Goal: Task Accomplishment & Management: Manage account settings

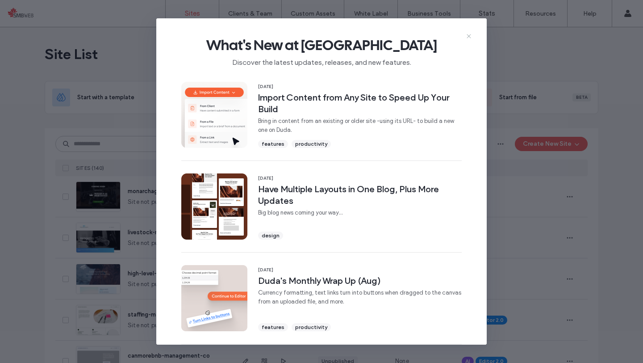
click at [466, 38] on icon at bounding box center [468, 36] width 7 height 7
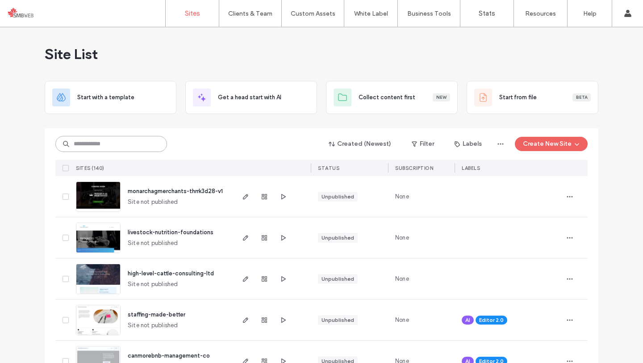
click at [153, 146] on input at bounding box center [111, 144] width 112 height 16
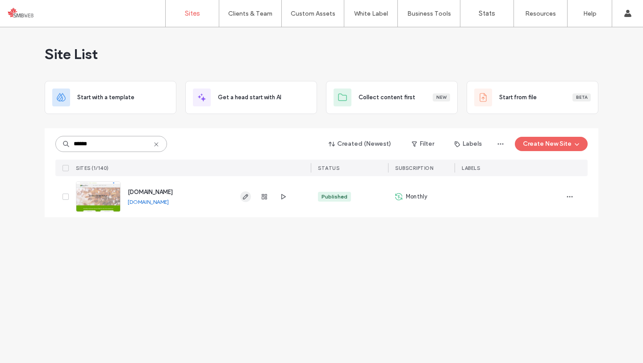
type input "******"
click at [244, 196] on use "button" at bounding box center [245, 196] width 5 height 5
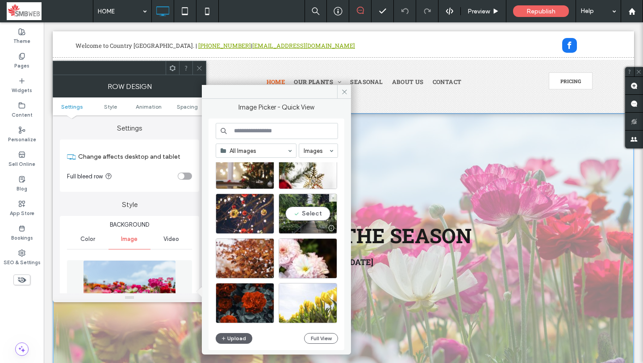
scroll to position [384, 0]
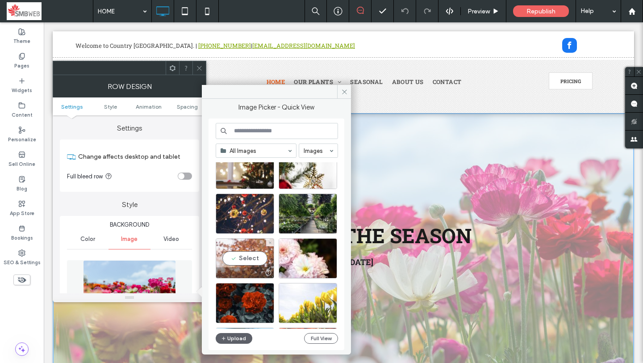
click at [238, 255] on div "Select" at bounding box center [245, 258] width 58 height 40
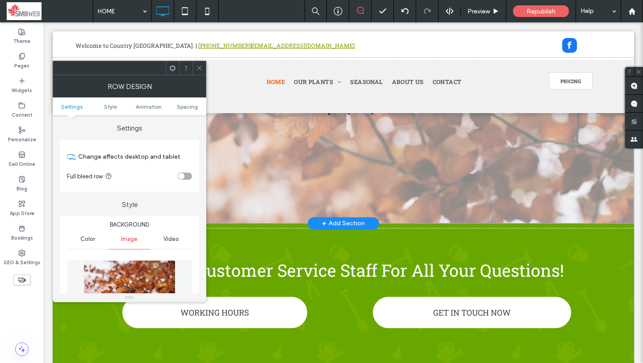
scroll to position [154, 0]
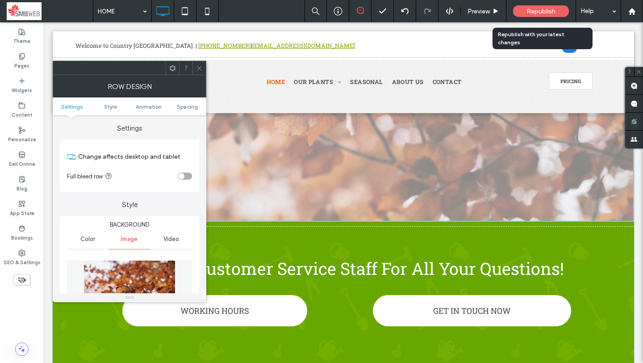
click at [528, 11] on span "Republish" at bounding box center [540, 12] width 29 height 8
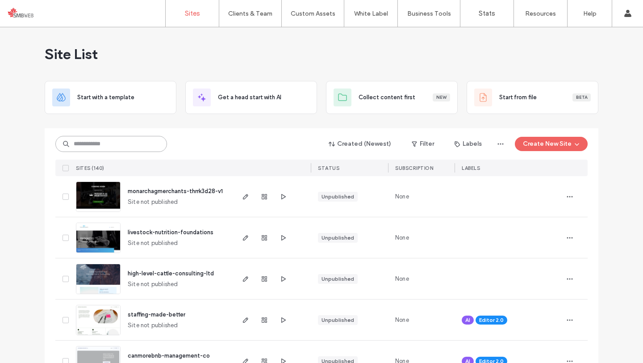
click at [81, 147] on input at bounding box center [111, 144] width 112 height 16
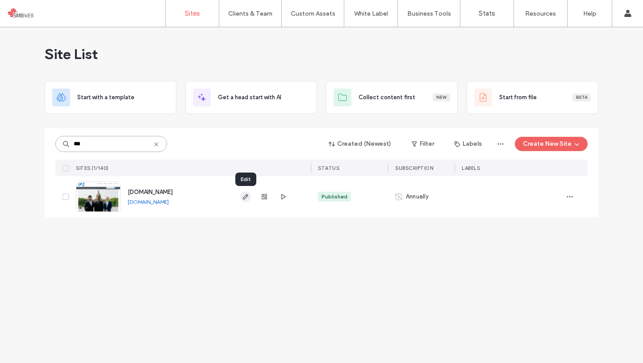
type input "***"
click at [247, 195] on icon "button" at bounding box center [245, 196] width 7 height 7
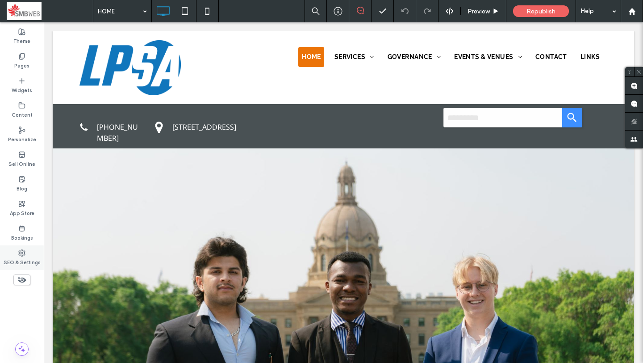
click at [28, 250] on div "SEO & Settings" at bounding box center [22, 257] width 44 height 25
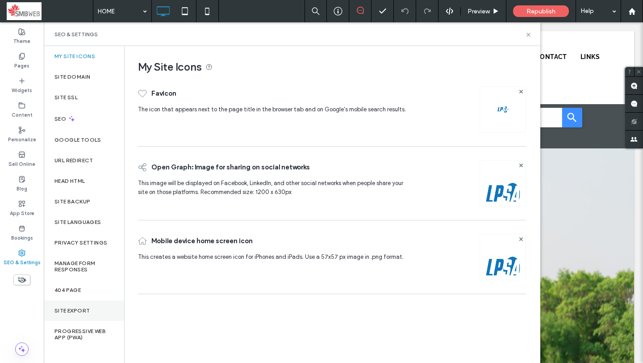
click at [64, 307] on label "Site Export" at bounding box center [71, 310] width 35 height 6
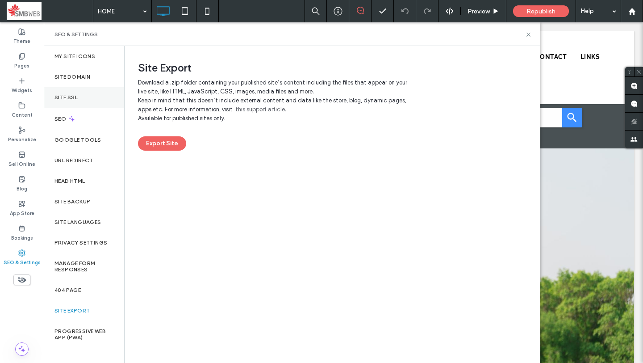
click at [74, 96] on label "Site SSL" at bounding box center [65, 97] width 23 height 6
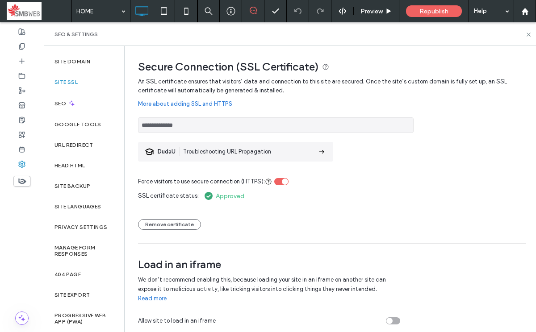
scroll to position [1, 0]
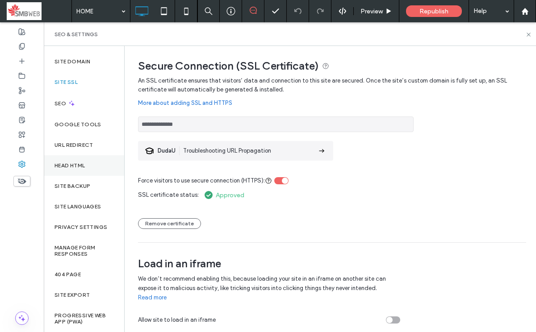
click at [92, 163] on div "Head HTML" at bounding box center [84, 165] width 80 height 21
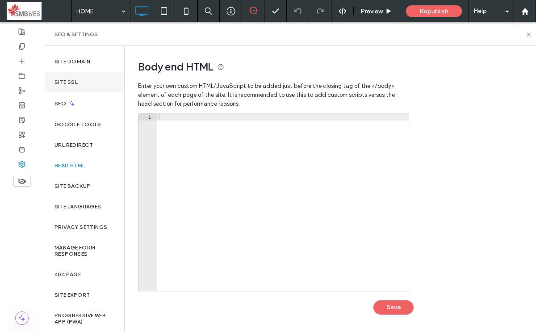
scroll to position [0, 0]
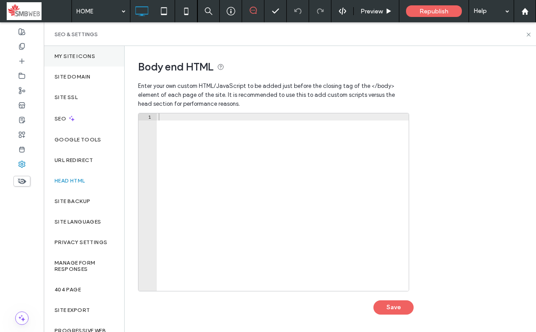
click at [85, 55] on label "My Site Icons" at bounding box center [74, 56] width 41 height 6
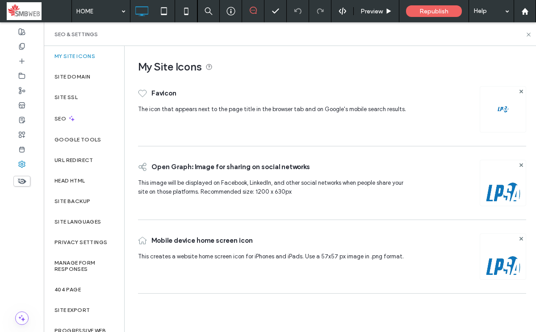
click at [507, 104] on img at bounding box center [503, 109] width 14 height 14
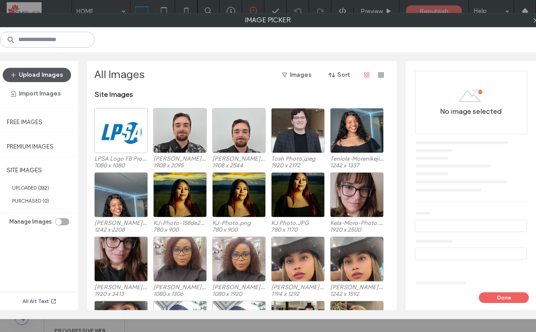
click at [24, 71] on button "Upload Images" at bounding box center [37, 75] width 68 height 14
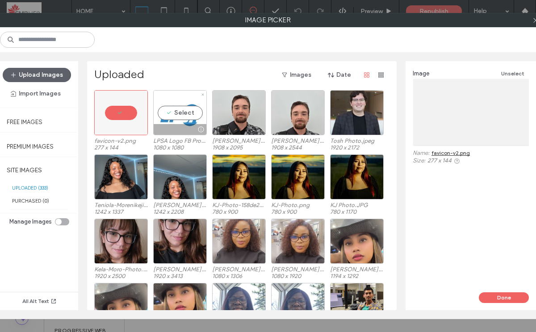
click at [169, 113] on div "Select" at bounding box center [180, 112] width 54 height 45
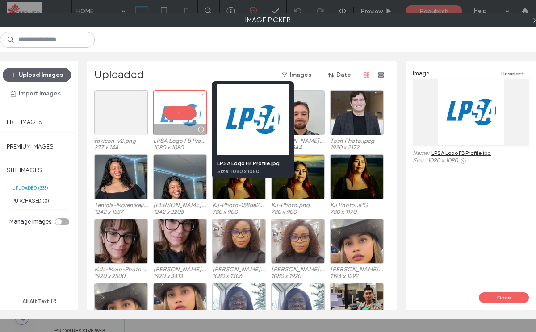
click at [199, 131] on div at bounding box center [200, 129] width 11 height 7
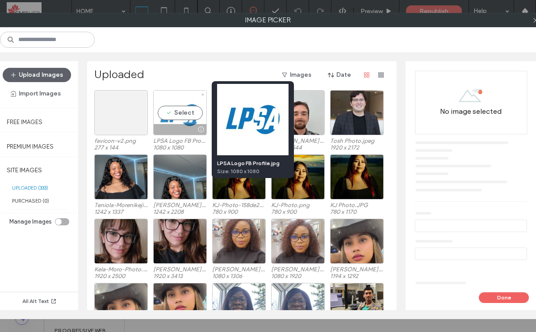
click at [201, 129] on div at bounding box center [200, 129] width 11 height 7
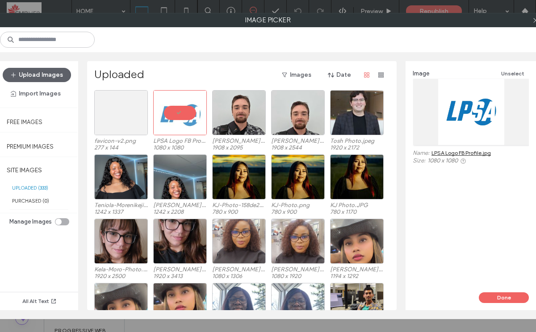
click at [491, 113] on div at bounding box center [471, 112] width 116 height 66
click at [143, 94] on use at bounding box center [143, 94] width 2 height 2
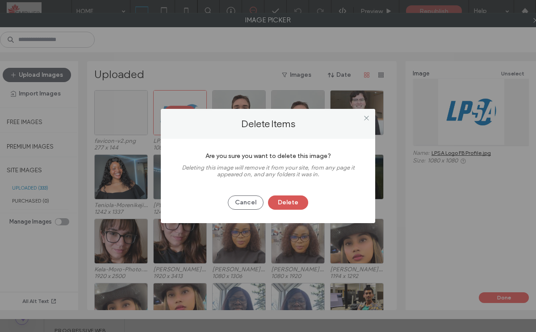
click at [288, 201] on button "Delete" at bounding box center [288, 203] width 40 height 14
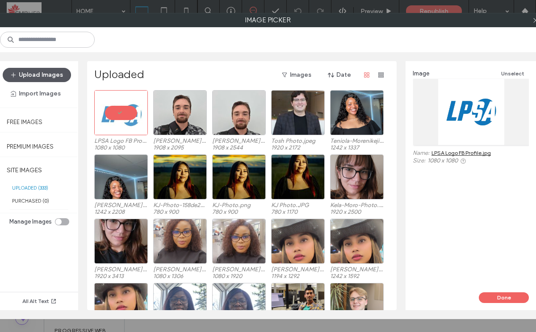
click at [43, 73] on button "Upload Images" at bounding box center [37, 75] width 68 height 14
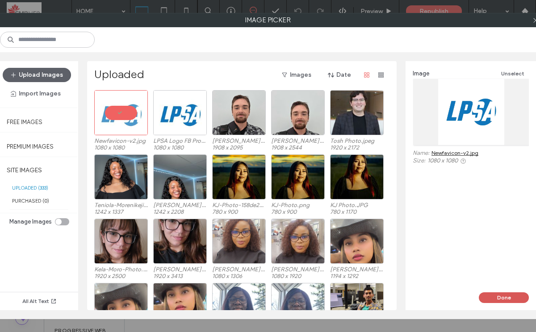
click at [514, 301] on button "Done" at bounding box center [504, 297] width 50 height 11
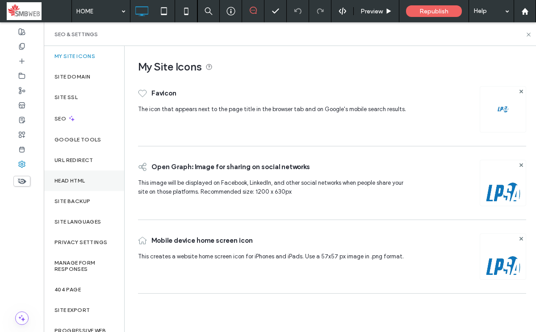
click at [58, 178] on label "Head HTML" at bounding box center [69, 181] width 31 height 6
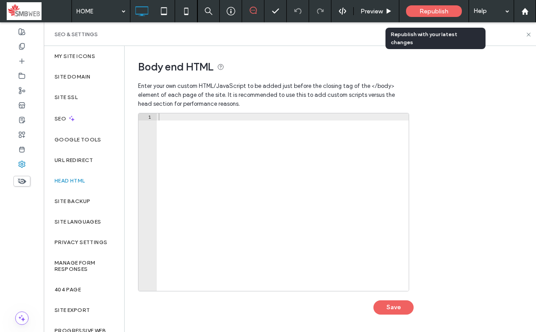
click at [430, 10] on span "Republish" at bounding box center [433, 12] width 29 height 8
